Goal: Task Accomplishment & Management: Use online tool/utility

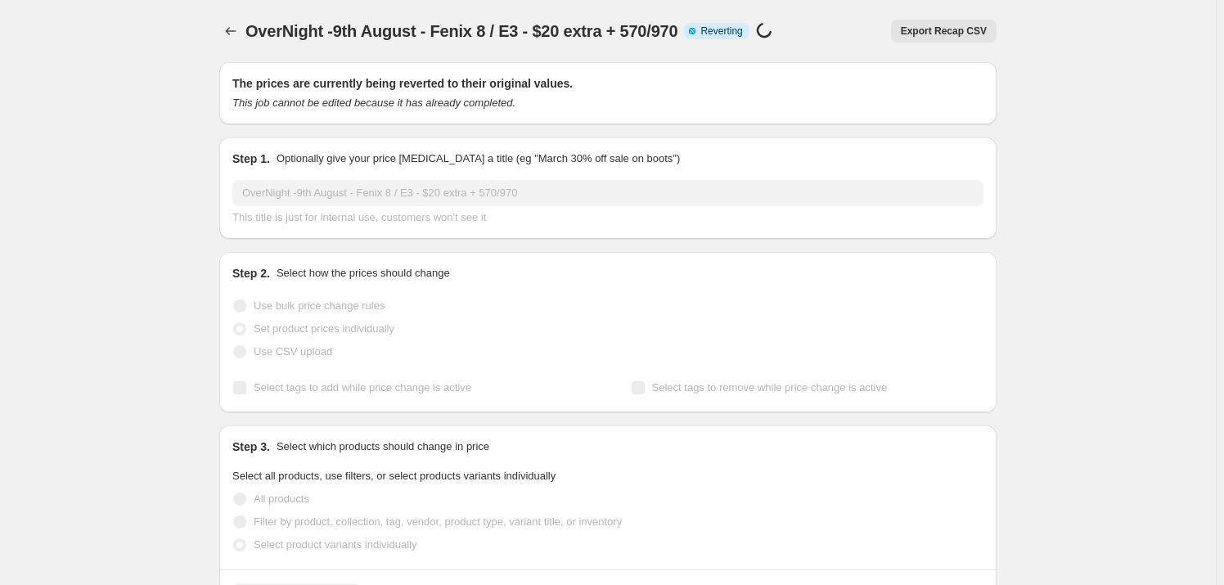
scroll to position [3265, 0]
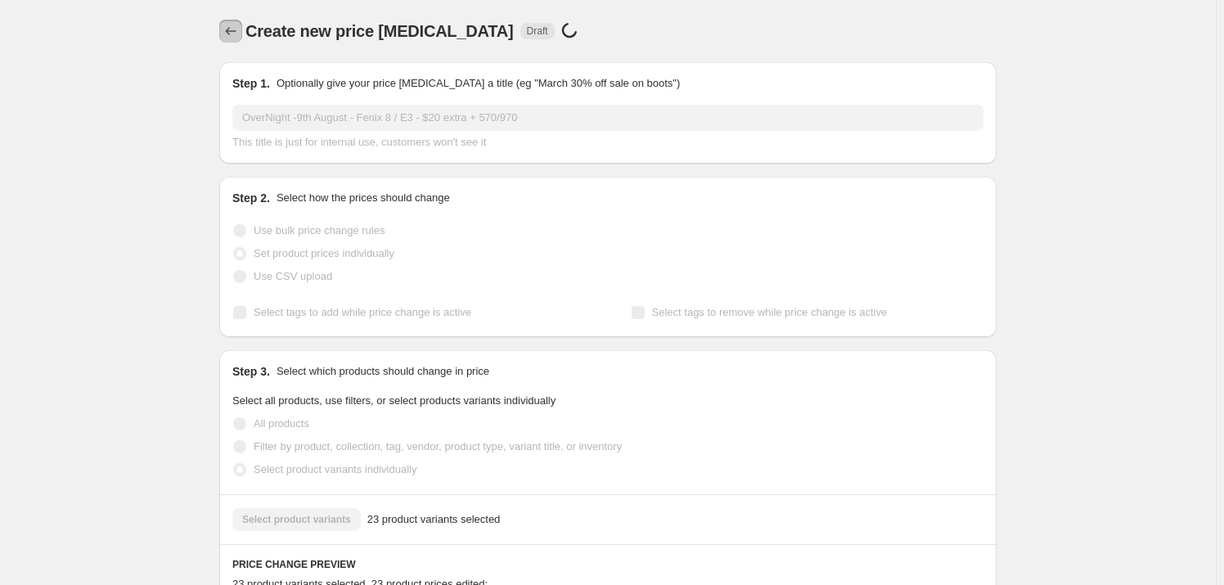
click at [237, 36] on icon "Price change jobs" at bounding box center [231, 31] width 16 height 16
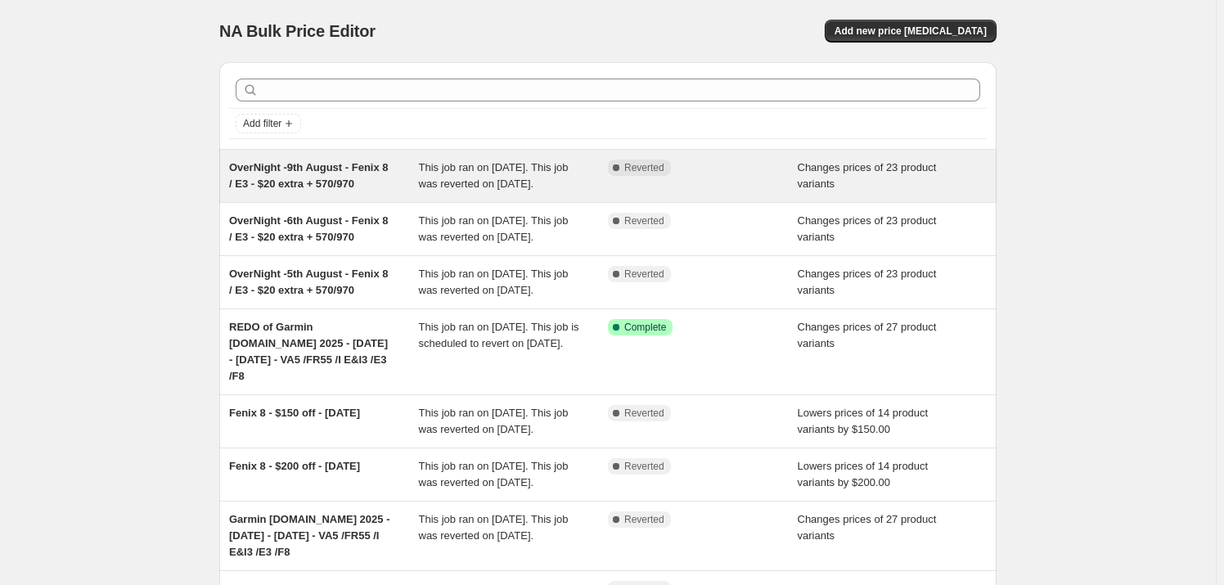
click at [312, 179] on span "OverNight -9th August - Fenix 8 / E3 - $20 extra + 570/970" at bounding box center [309, 175] width 160 height 29
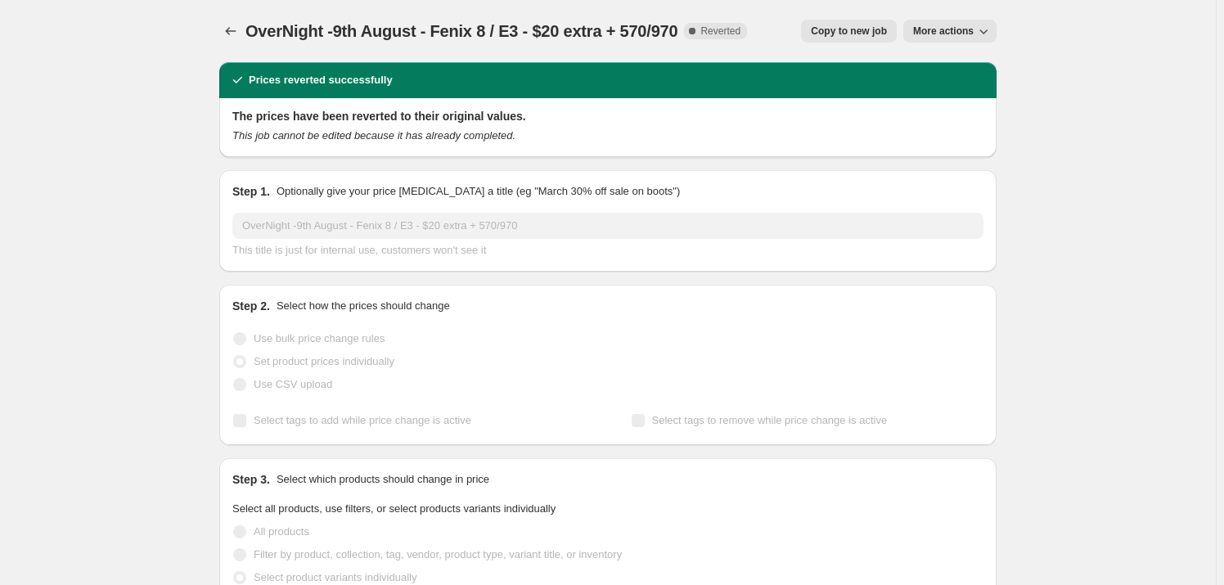
click at [875, 34] on span "Copy to new job" at bounding box center [849, 31] width 76 height 13
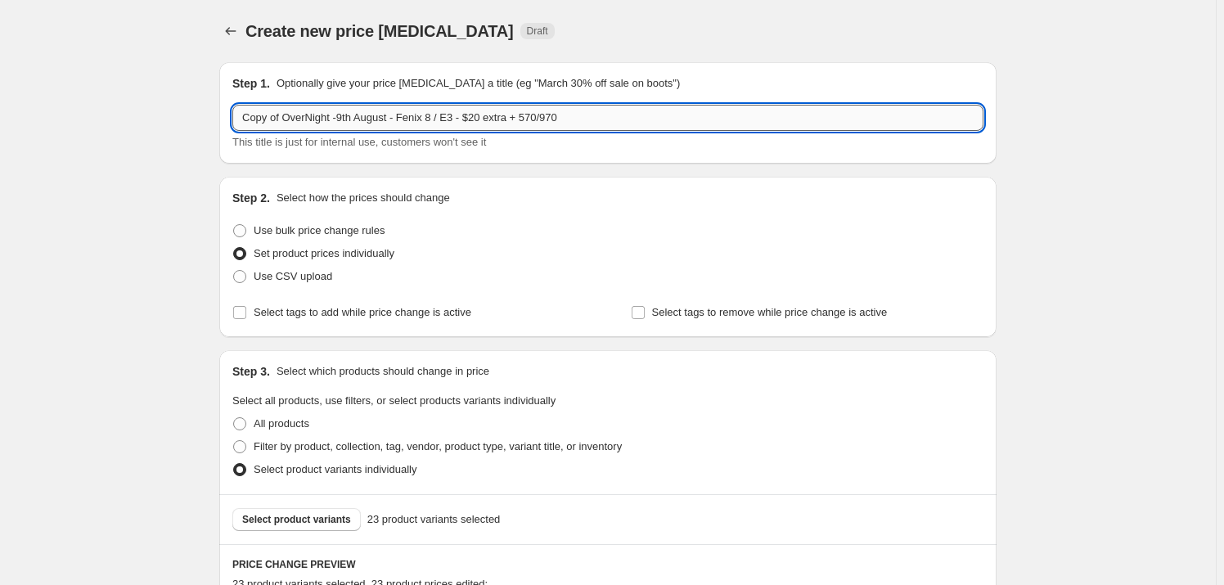
click at [344, 118] on input "Copy of OverNight -9th August - Fenix 8 / E3 - $20 extra + 570/970" at bounding box center [607, 118] width 751 height 26
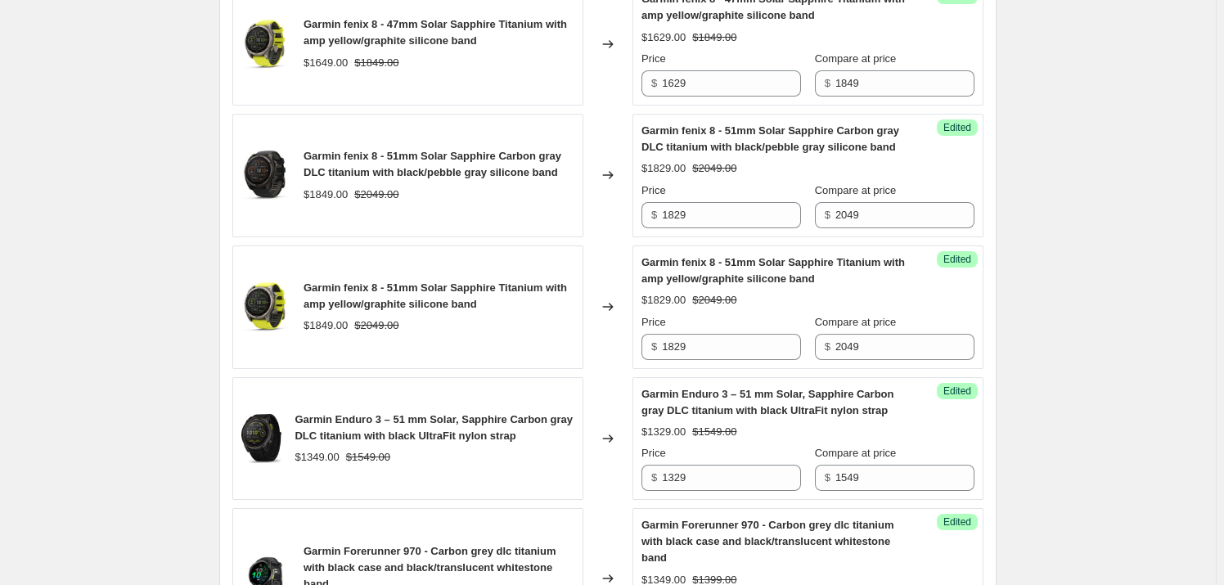
scroll to position [3035, 0]
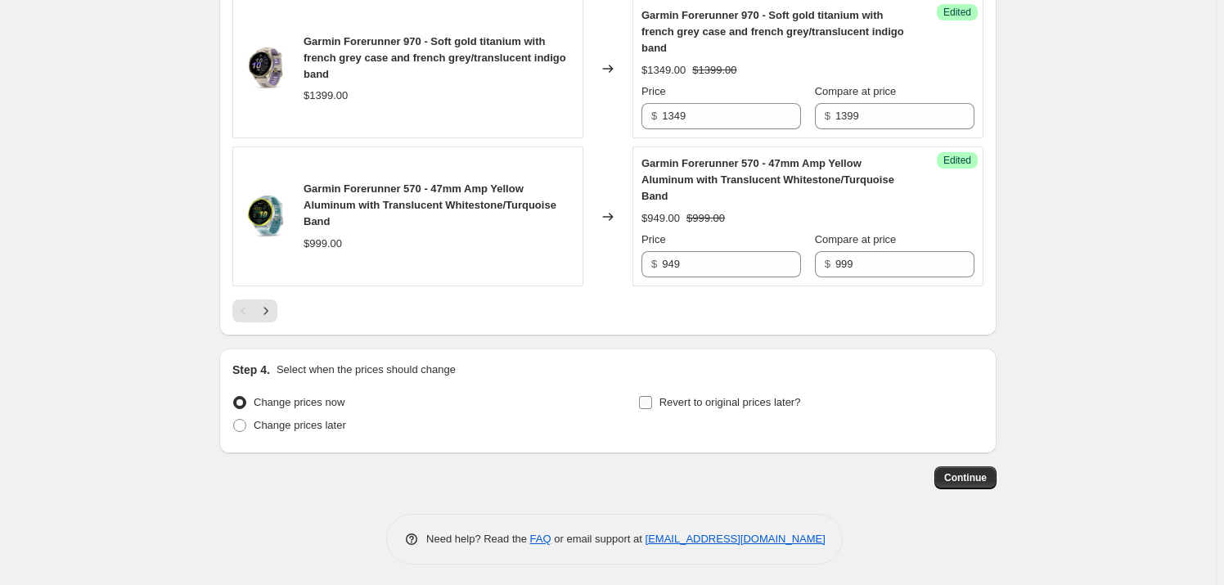
type input "Copy of OverNight -11th August - Fenix 8 / E3 - $20 extra + 570/970"
click at [697, 399] on span "Revert to original prices later?" at bounding box center [730, 402] width 142 height 12
click at [652, 399] on input "Revert to original prices later?" at bounding box center [645, 402] width 13 height 13
checkbox input "true"
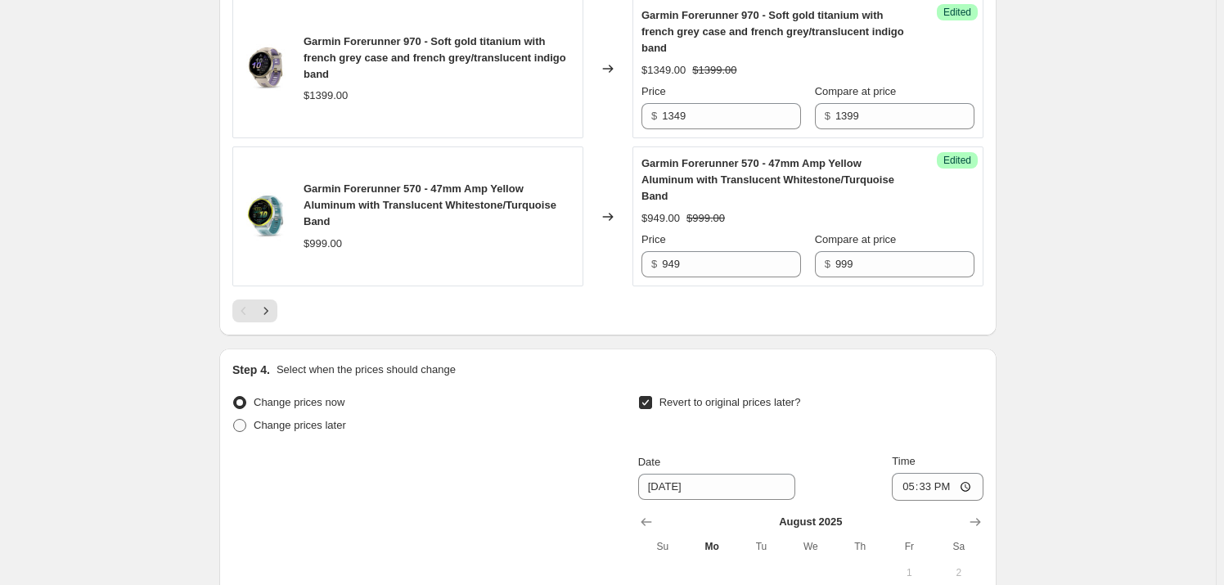
click at [260, 419] on span "Change prices later" at bounding box center [300, 425] width 92 height 12
click at [234, 419] on input "Change prices later" at bounding box center [233, 419] width 1 height 1
radio input "true"
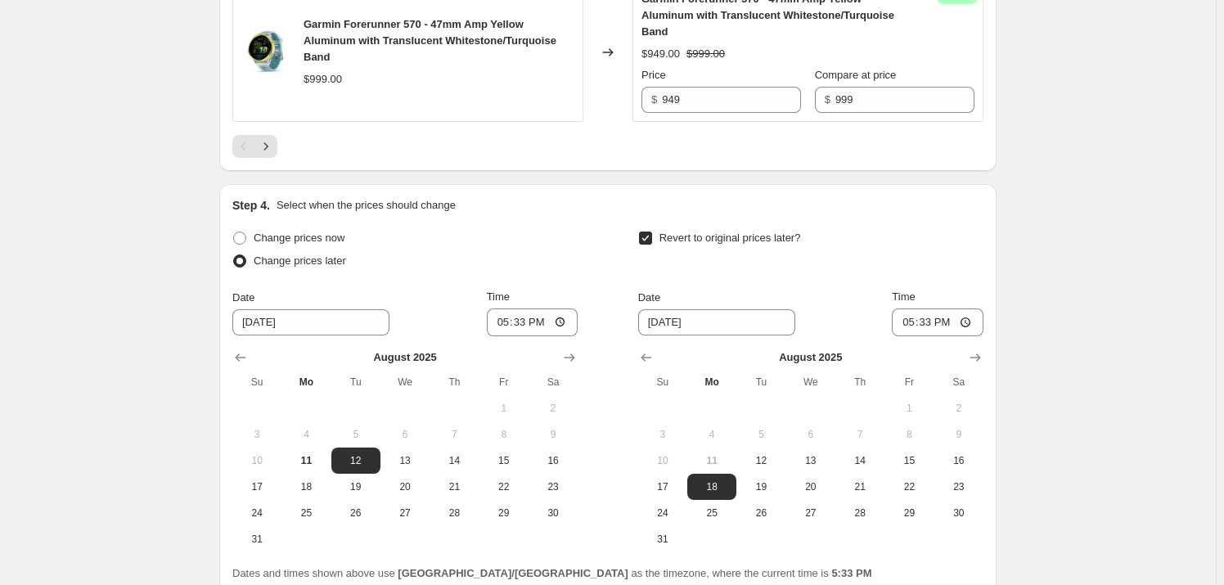
scroll to position [3282, 0]
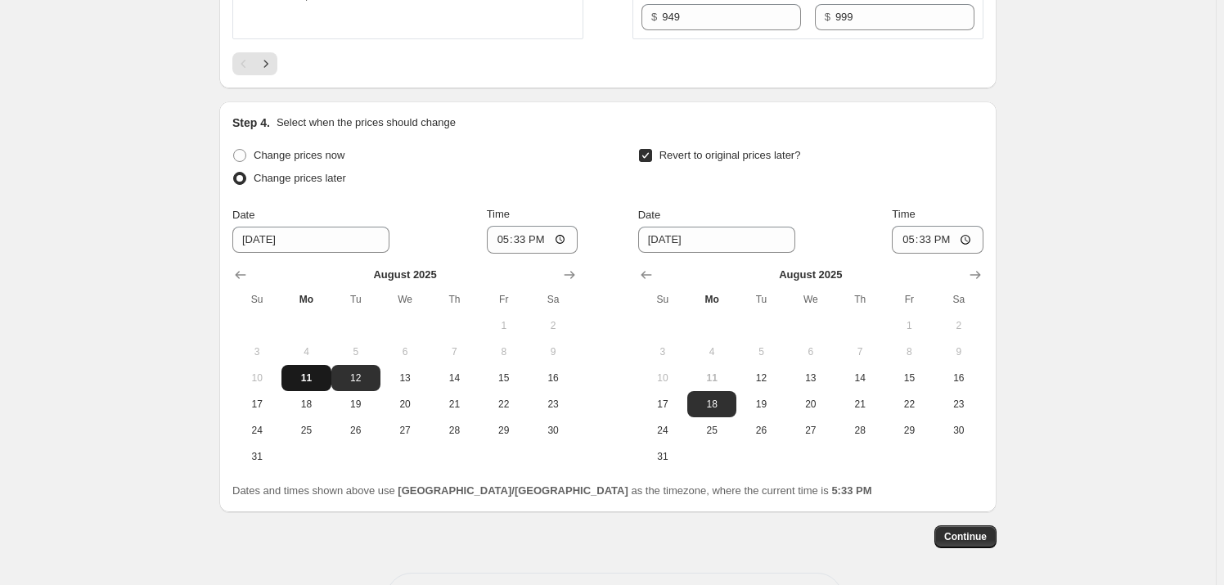
click at [304, 379] on span "11" at bounding box center [306, 377] width 36 height 13
type input "[DATE]"
click at [507, 239] on input "17:33" at bounding box center [533, 240] width 92 height 28
type input "18:00"
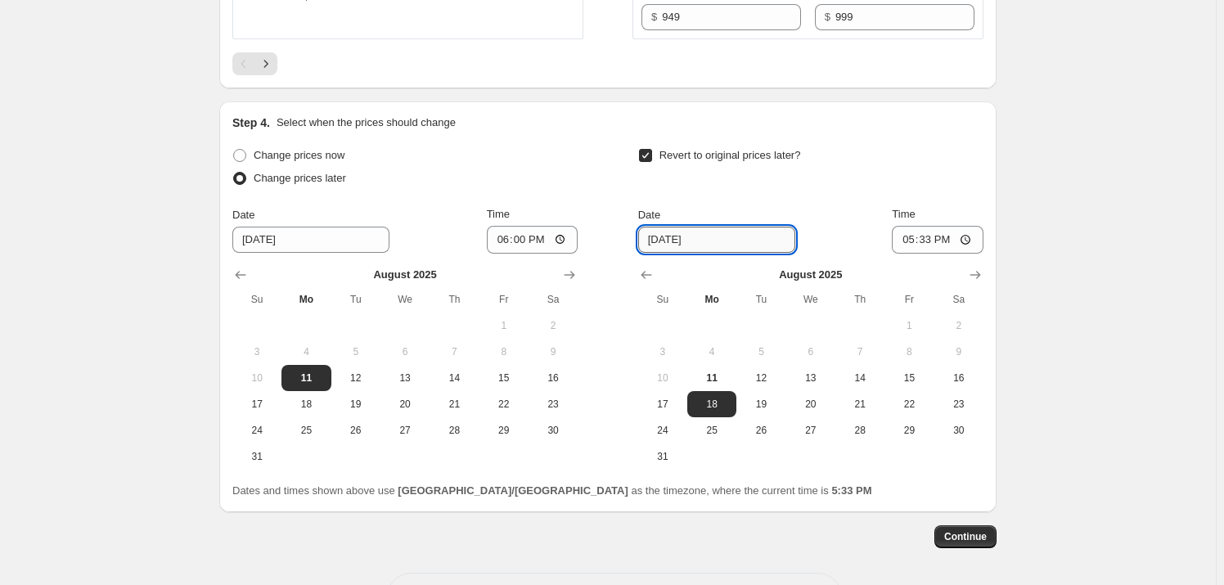
click at [711, 241] on input "[DATE]" at bounding box center [716, 240] width 157 height 26
click at [774, 375] on span "12" at bounding box center [761, 377] width 36 height 13
type input "[DATE]"
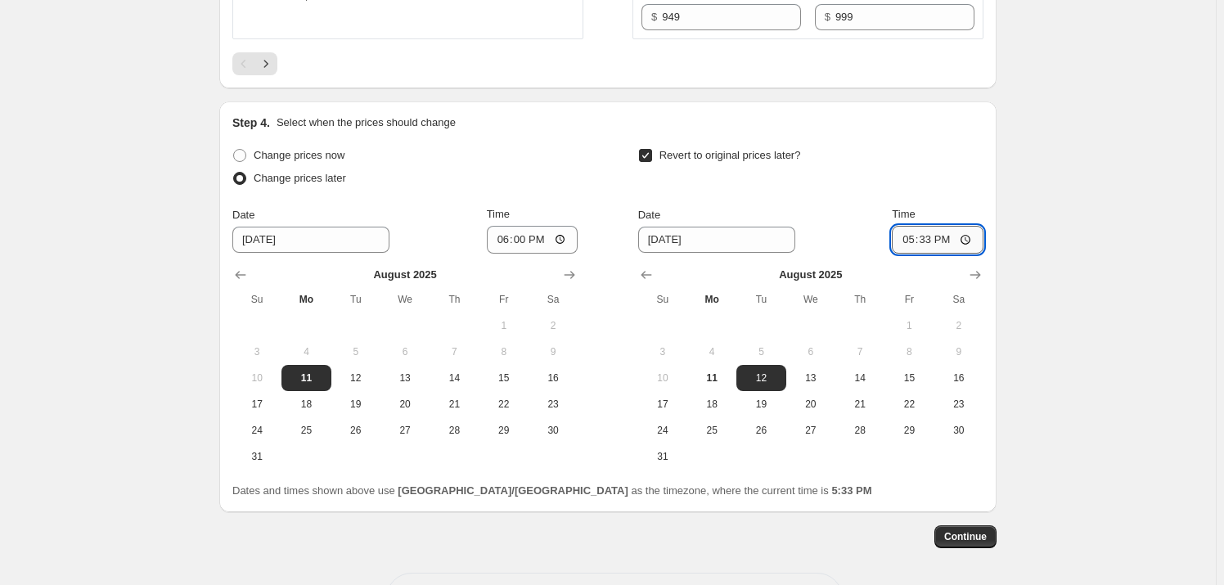
click at [907, 228] on input "17:33" at bounding box center [938, 240] width 92 height 28
type input "04:00"
click at [956, 530] on span "Continue" at bounding box center [965, 536] width 43 height 13
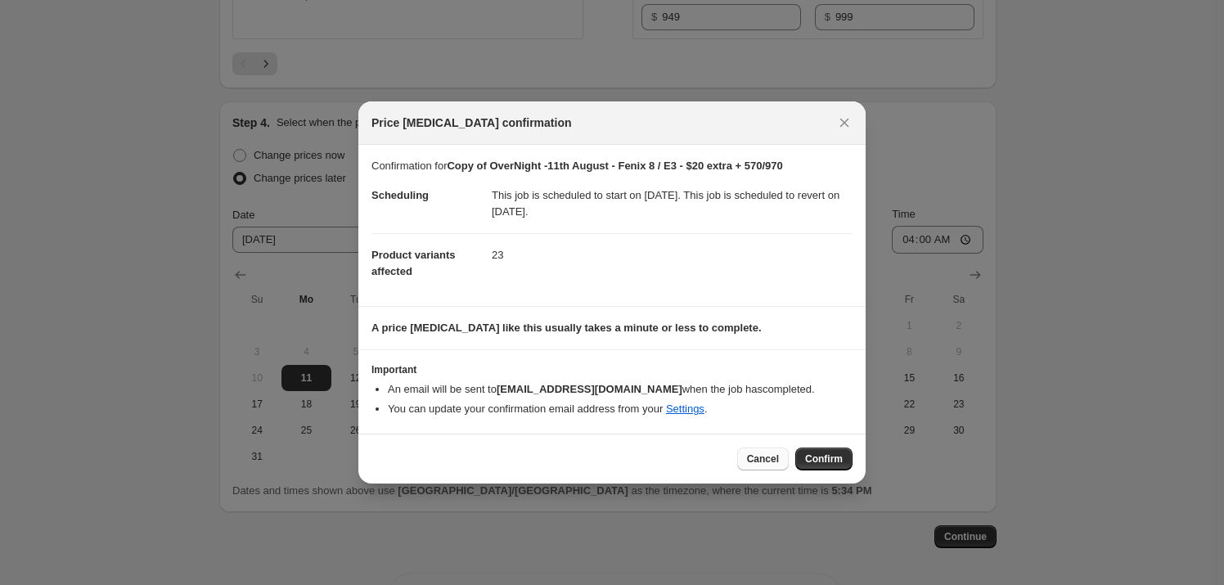
click at [777, 460] on span "Cancel" at bounding box center [763, 458] width 32 height 13
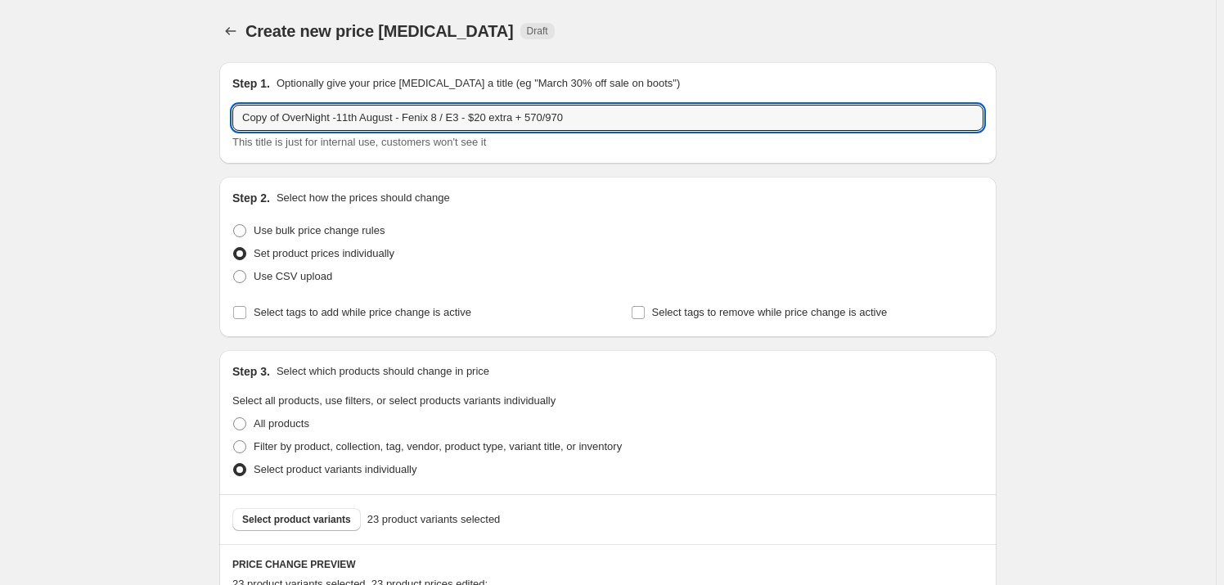
drag, startPoint x: 286, startPoint y: 116, endPoint x: 2, endPoint y: 78, distance: 286.5
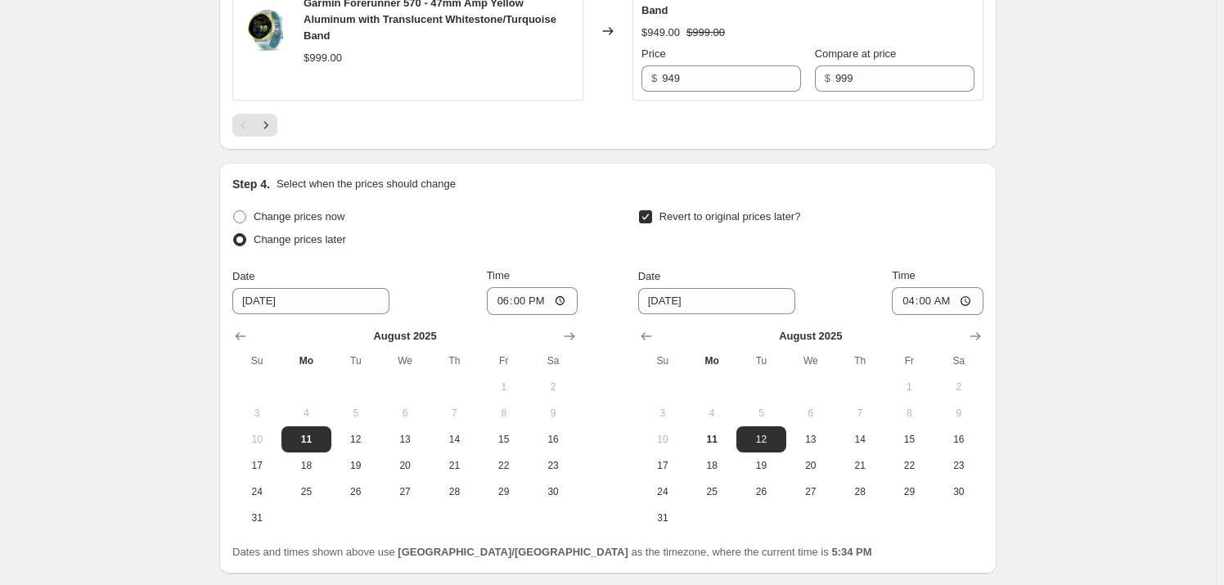
scroll to position [3340, 0]
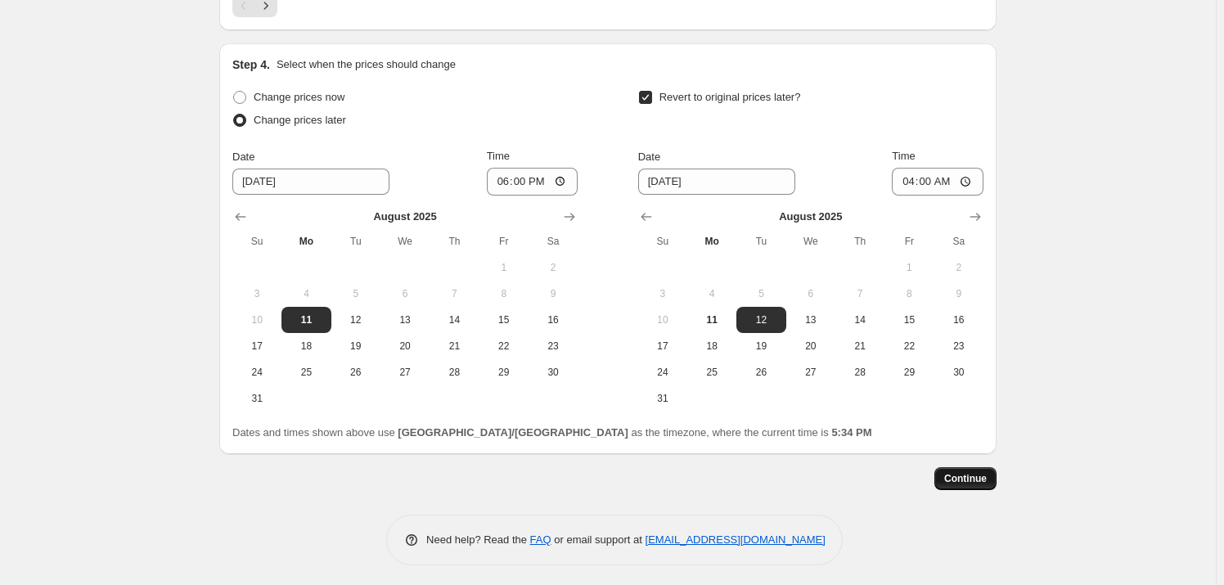
type input "OverNight -11th August - Fenix 8 / E3 - $20 extra + 570/970"
click at [971, 474] on span "Continue" at bounding box center [965, 478] width 43 height 13
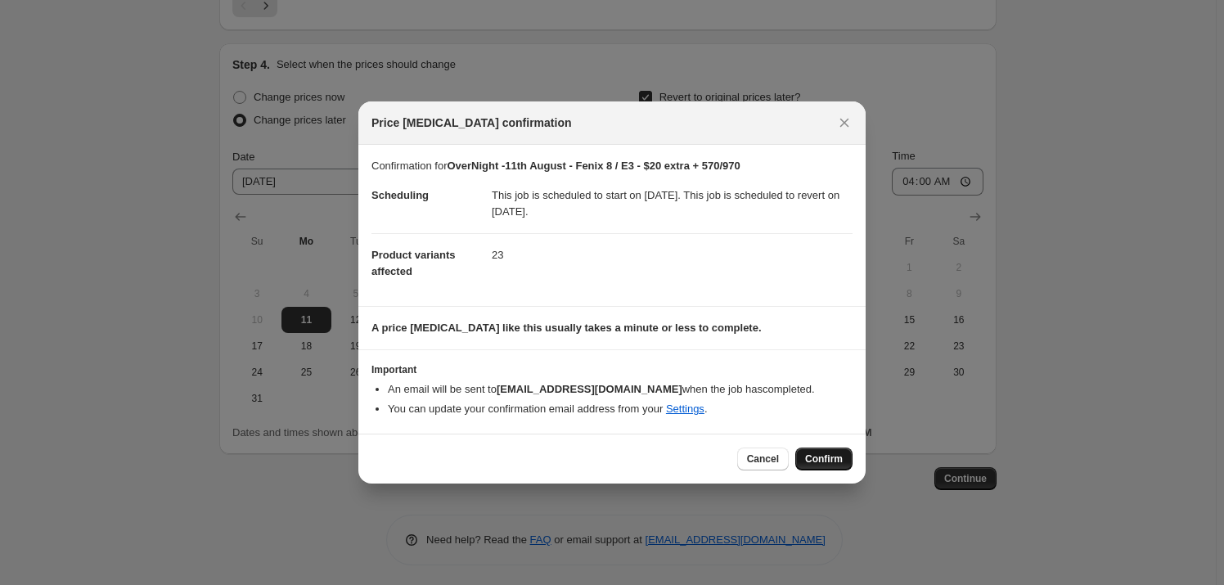
click at [821, 458] on span "Confirm" at bounding box center [824, 458] width 38 height 13
